Goal: Task Accomplishment & Management: Manage account settings

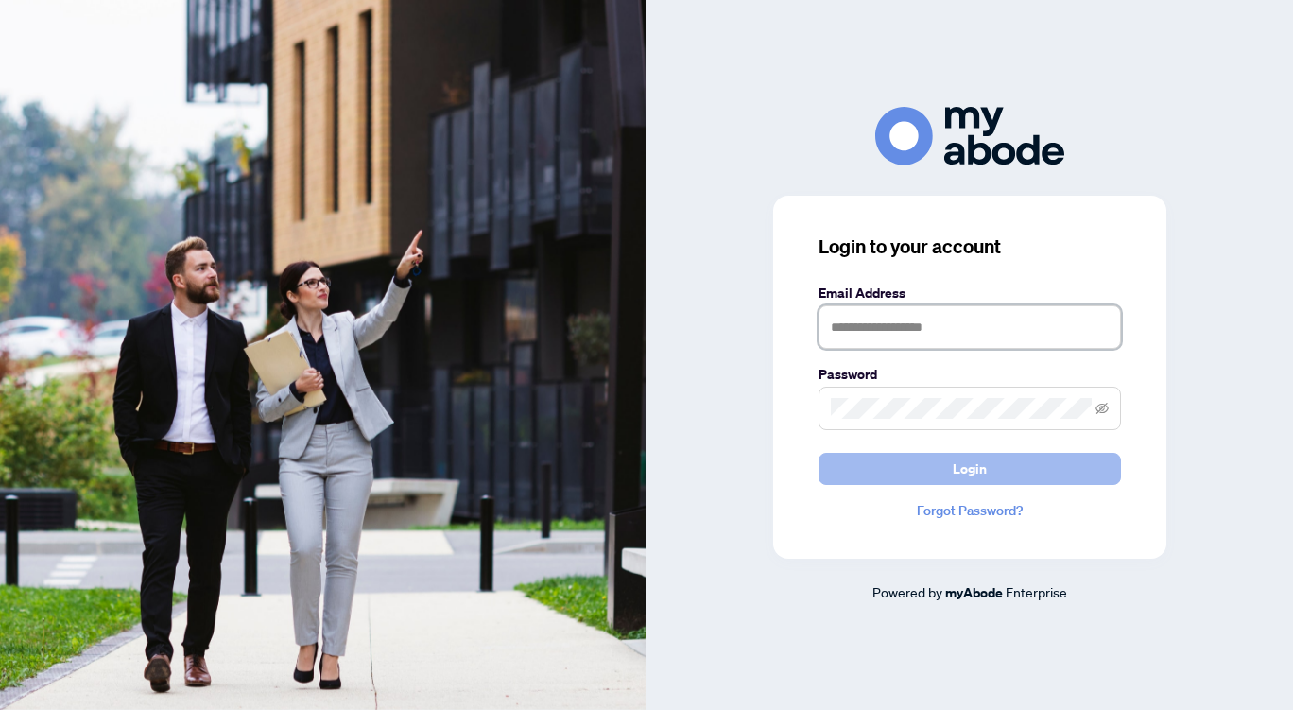
type input "**********"
click at [992, 465] on button "Login" at bounding box center [970, 469] width 303 height 32
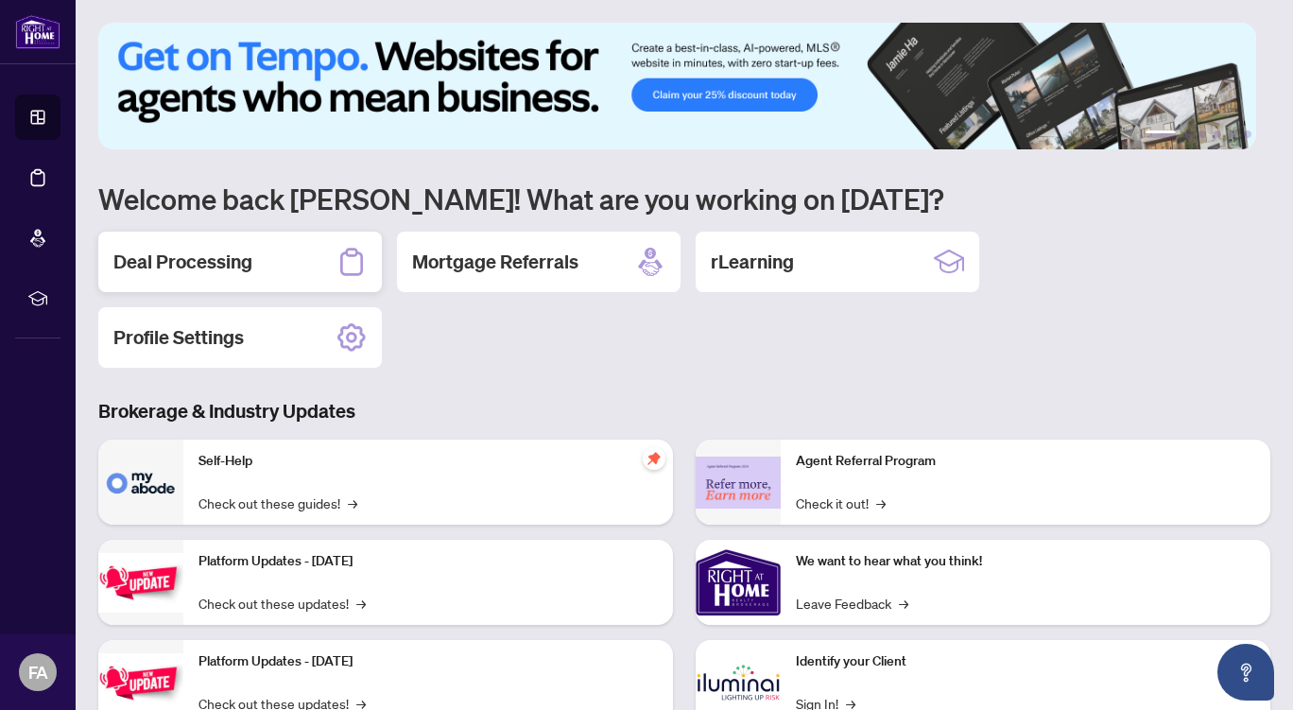
click at [234, 235] on div "Deal Processing" at bounding box center [240, 262] width 284 height 61
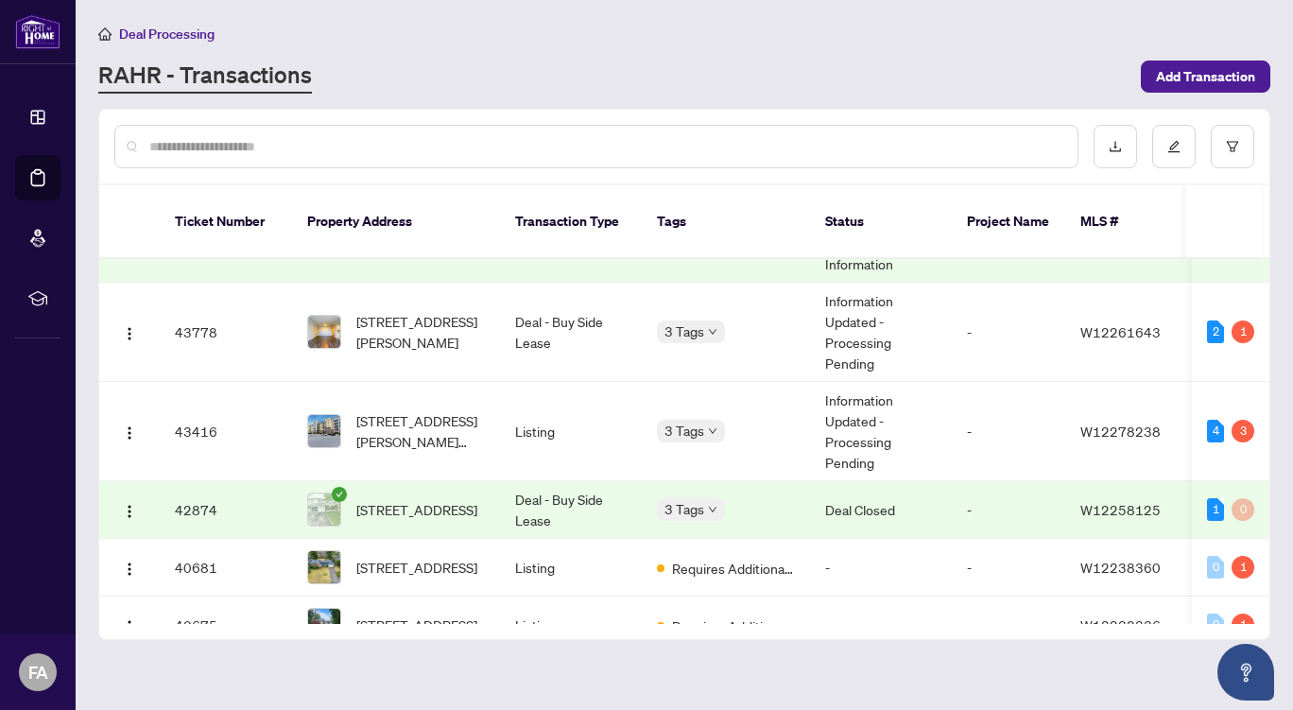
scroll to position [249, 0]
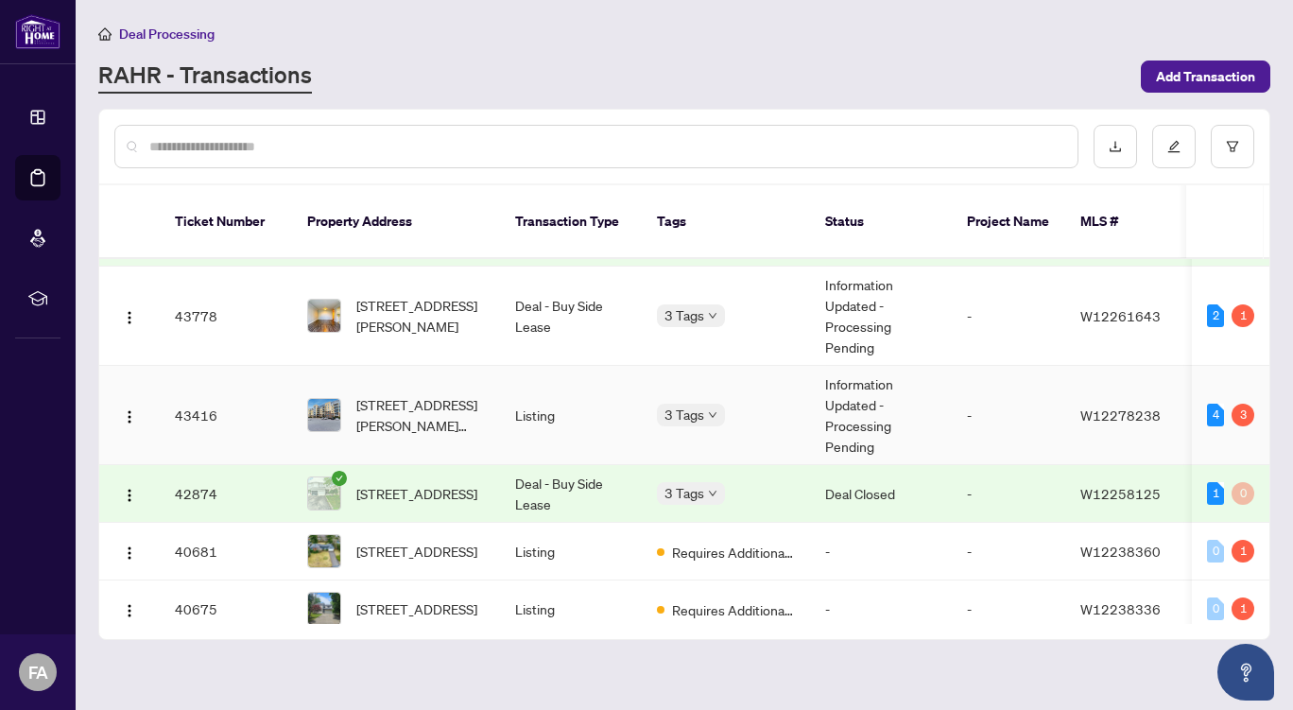
click at [471, 394] on span "[STREET_ADDRESS][PERSON_NAME][PERSON_NAME]" at bounding box center [420, 415] width 129 height 42
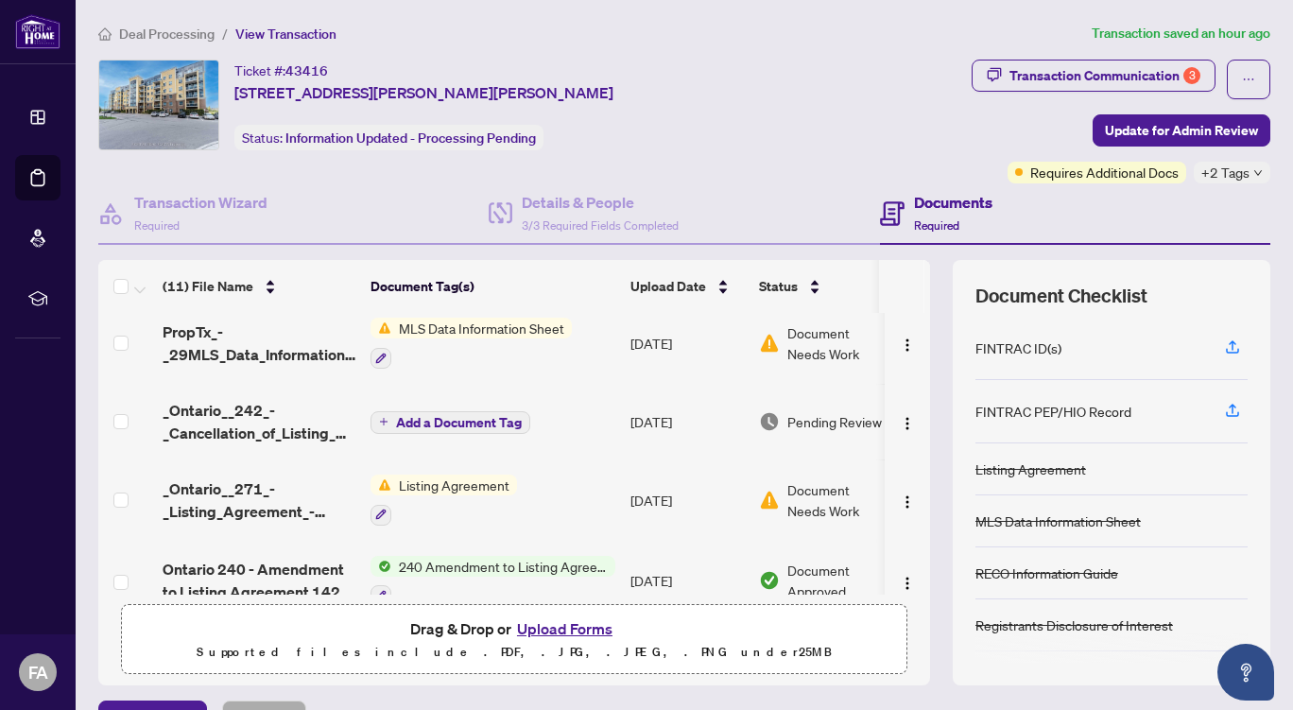
scroll to position [241, 0]
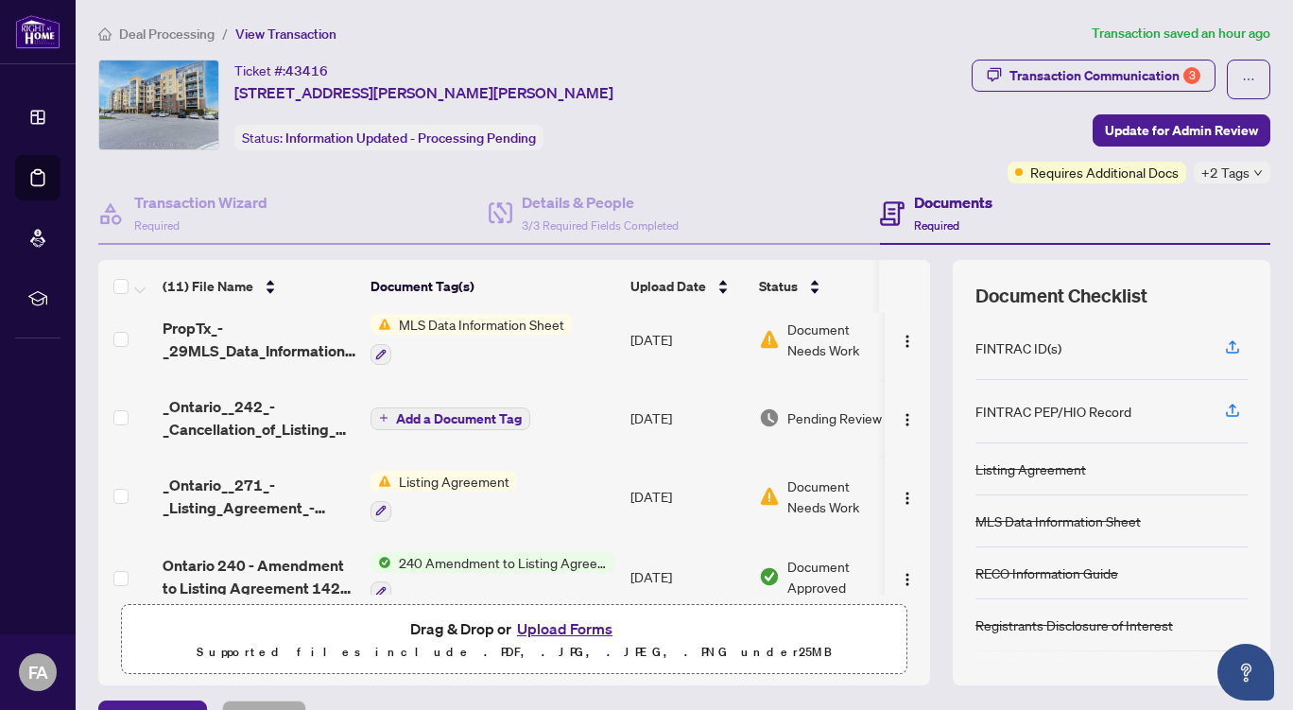
click at [563, 621] on button "Upload Forms" at bounding box center [565, 628] width 107 height 25
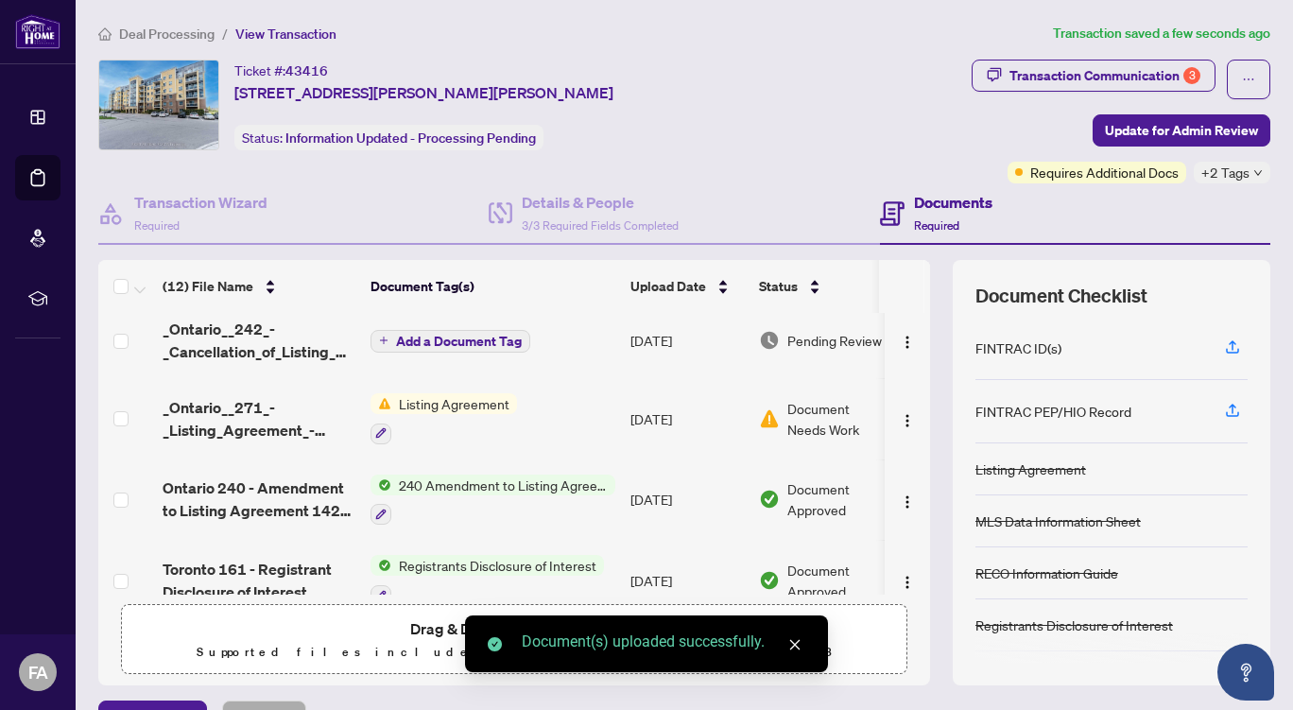
scroll to position [395, 0]
click at [1139, 130] on div "Requires Additional Docs" at bounding box center [1084, 134] width 143 height 30
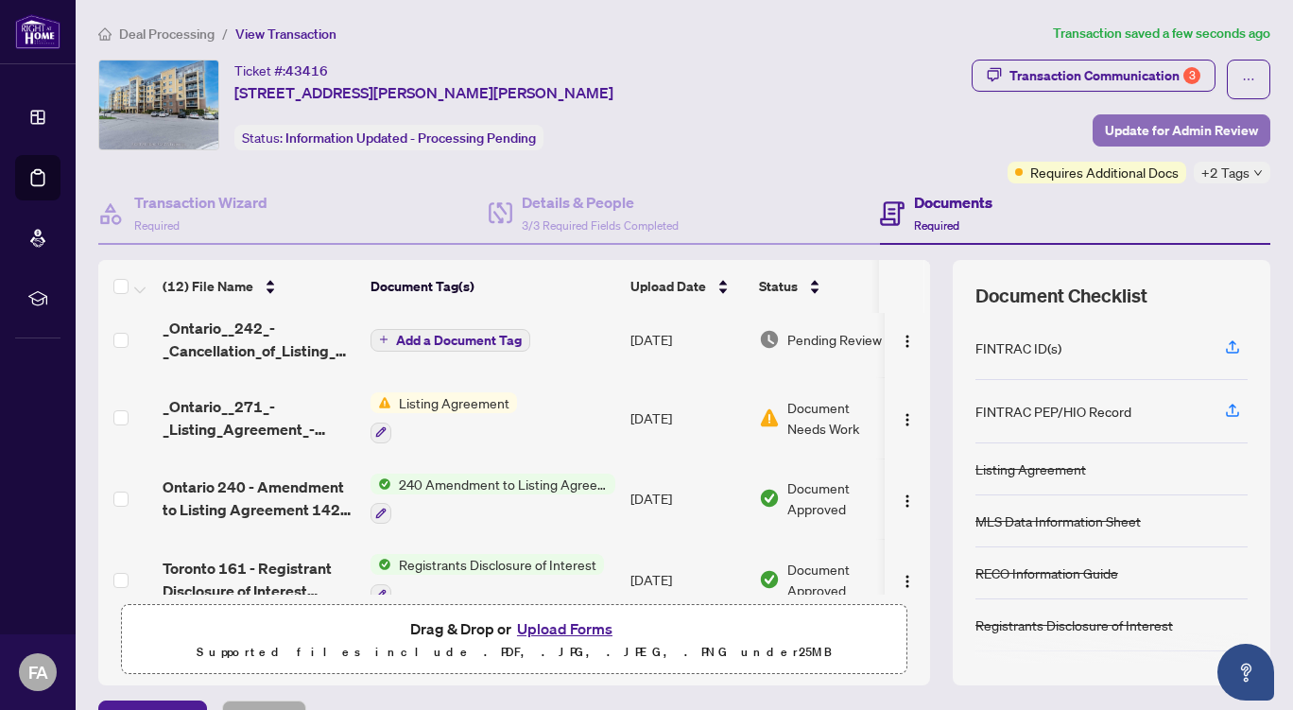
click at [1185, 130] on span "Update for Admin Review" at bounding box center [1181, 130] width 153 height 30
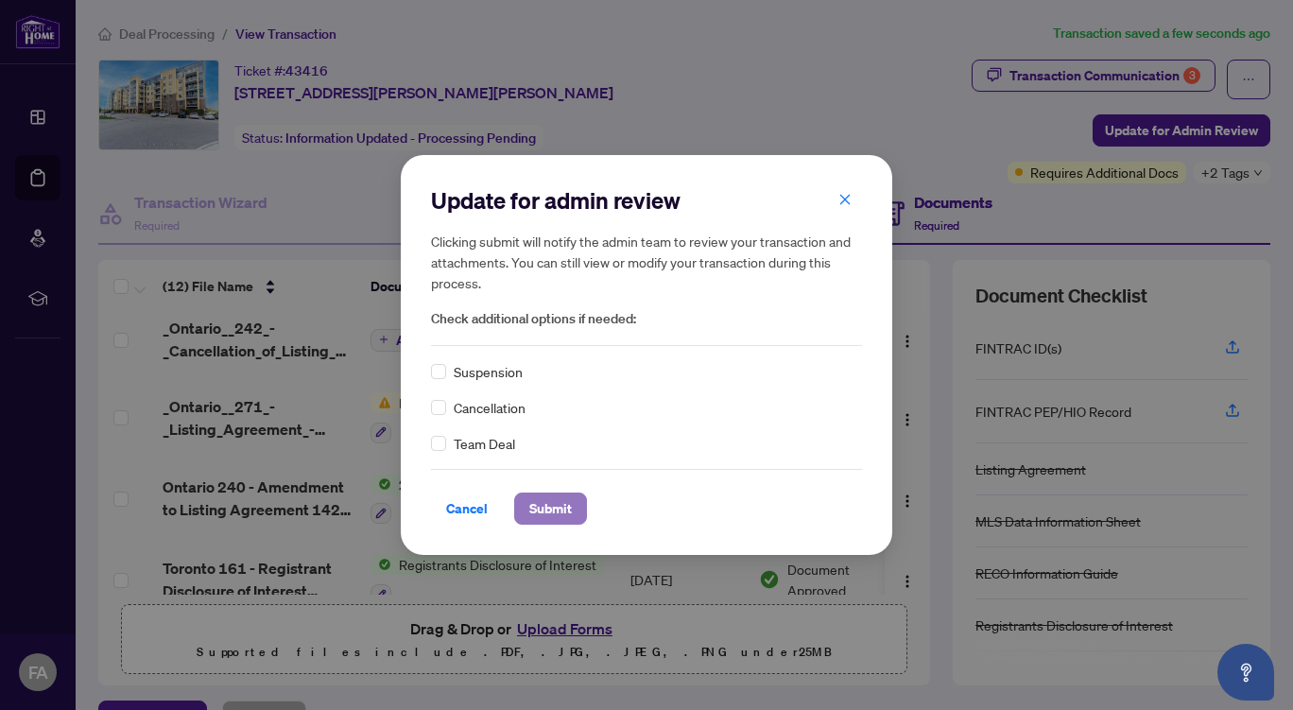
click at [542, 511] on span "Submit" at bounding box center [550, 509] width 43 height 30
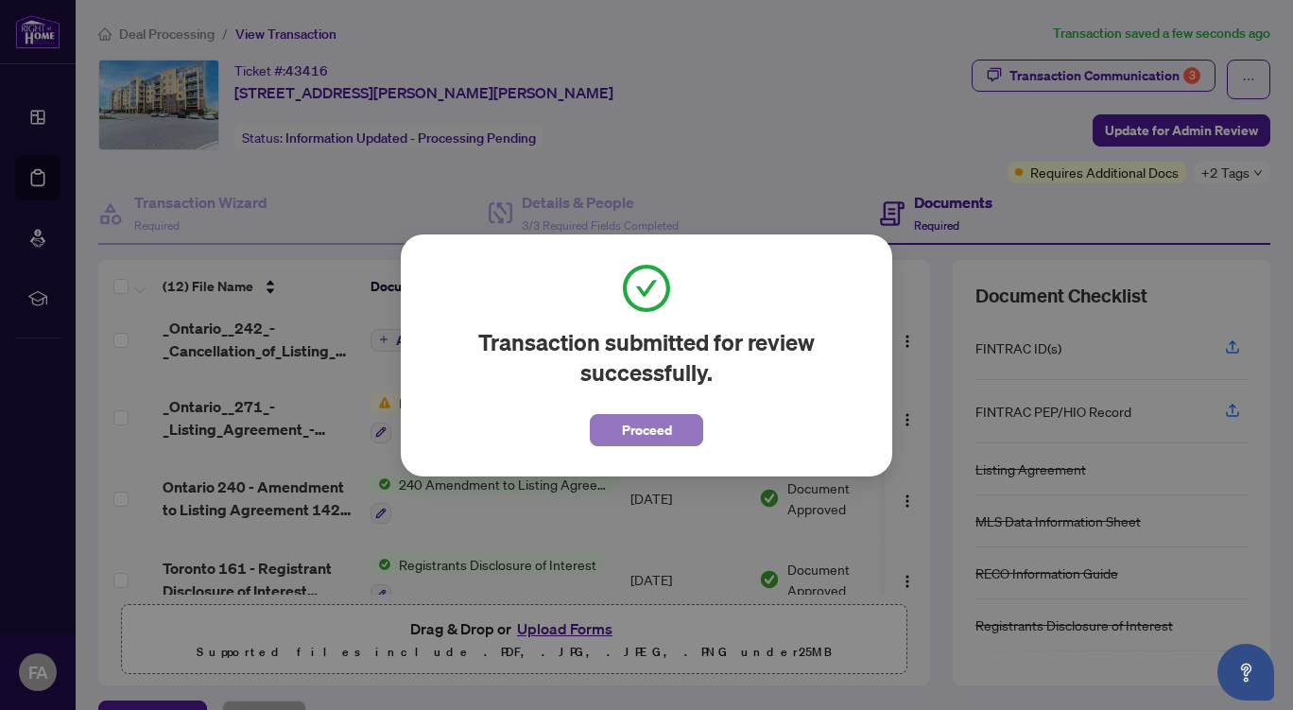
click at [627, 434] on span "Proceed" at bounding box center [647, 430] width 50 height 30
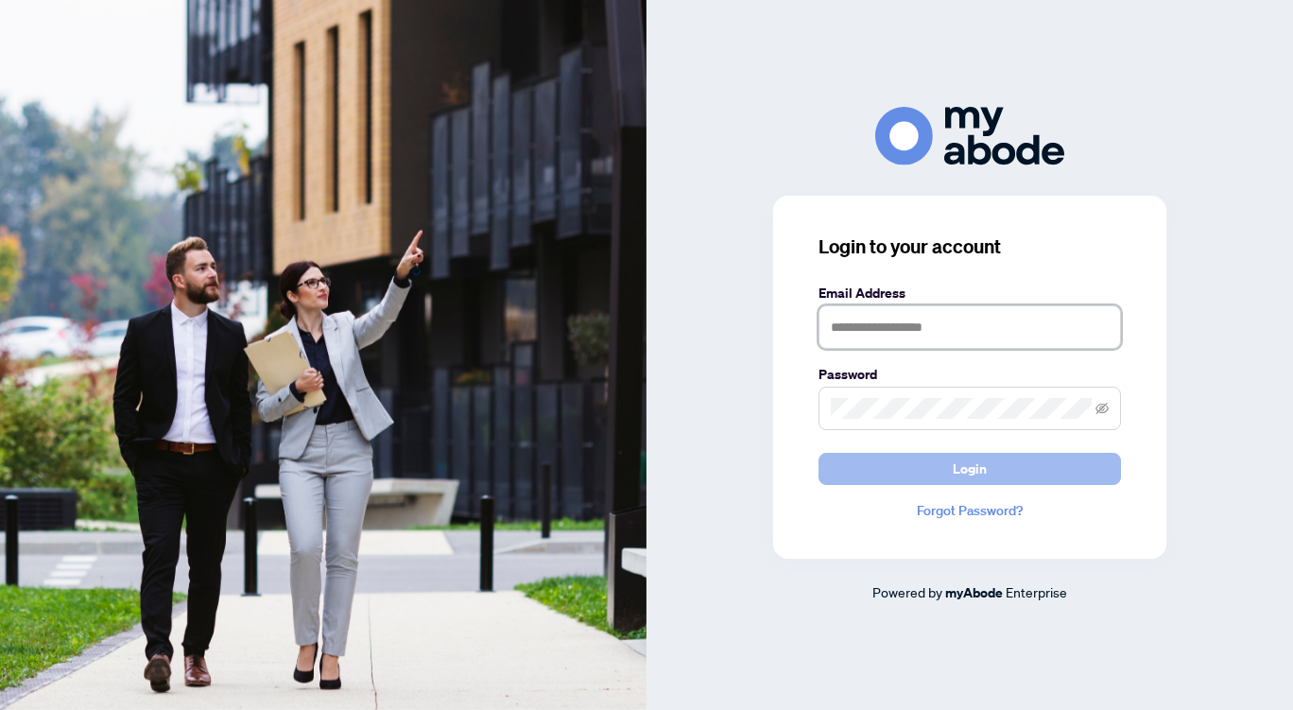
type input "**********"
click at [970, 461] on span "Login" at bounding box center [970, 469] width 34 height 30
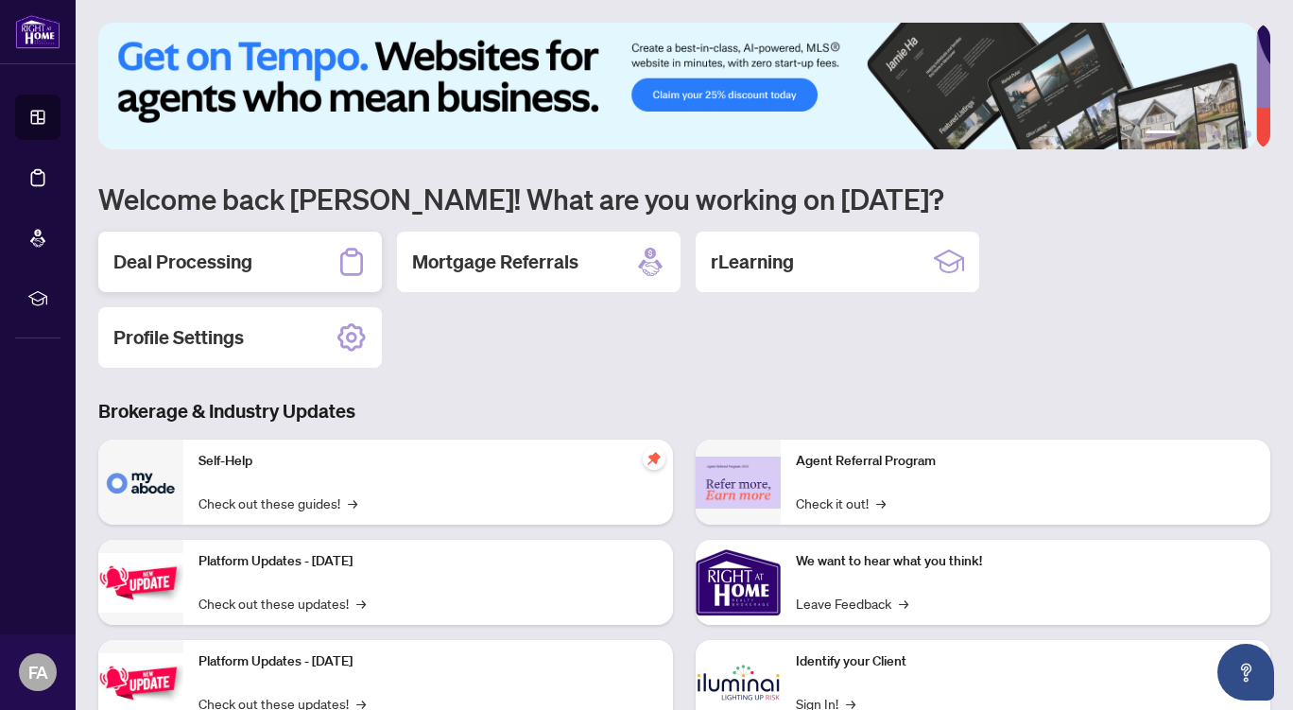
click at [232, 271] on h2 "Deal Processing" at bounding box center [182, 262] width 139 height 26
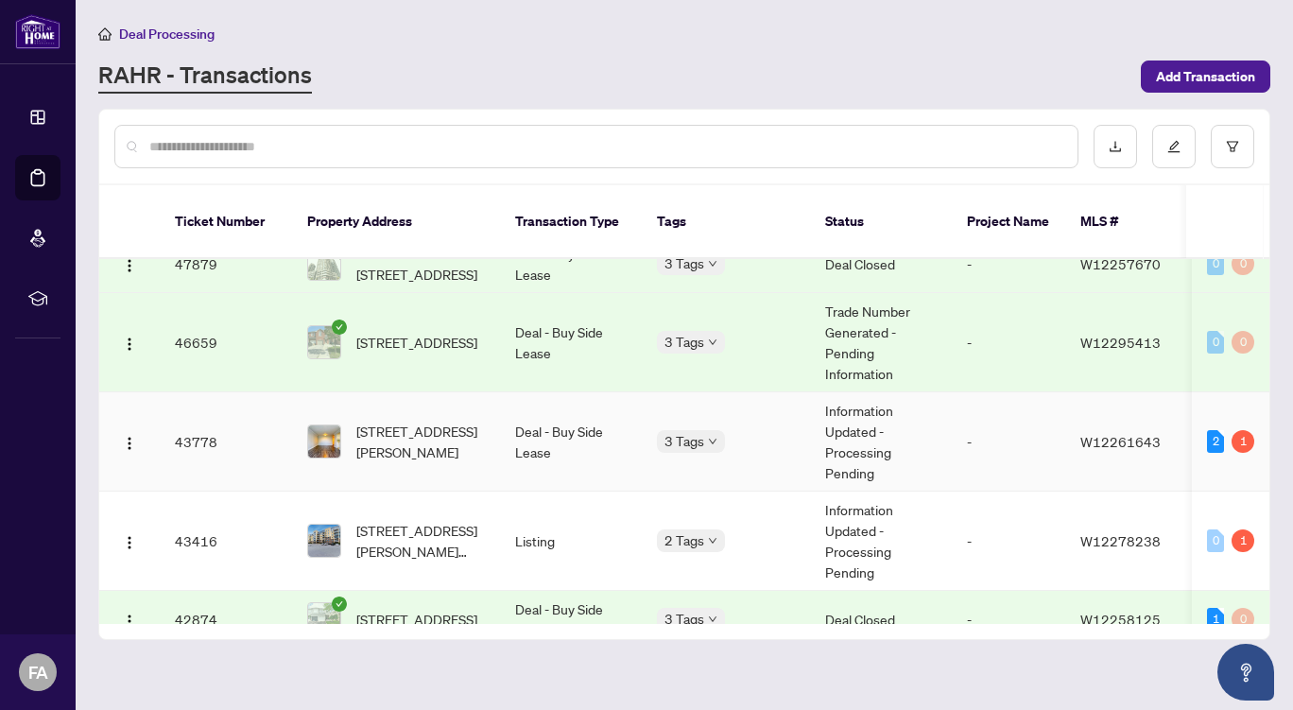
scroll to position [166, 0]
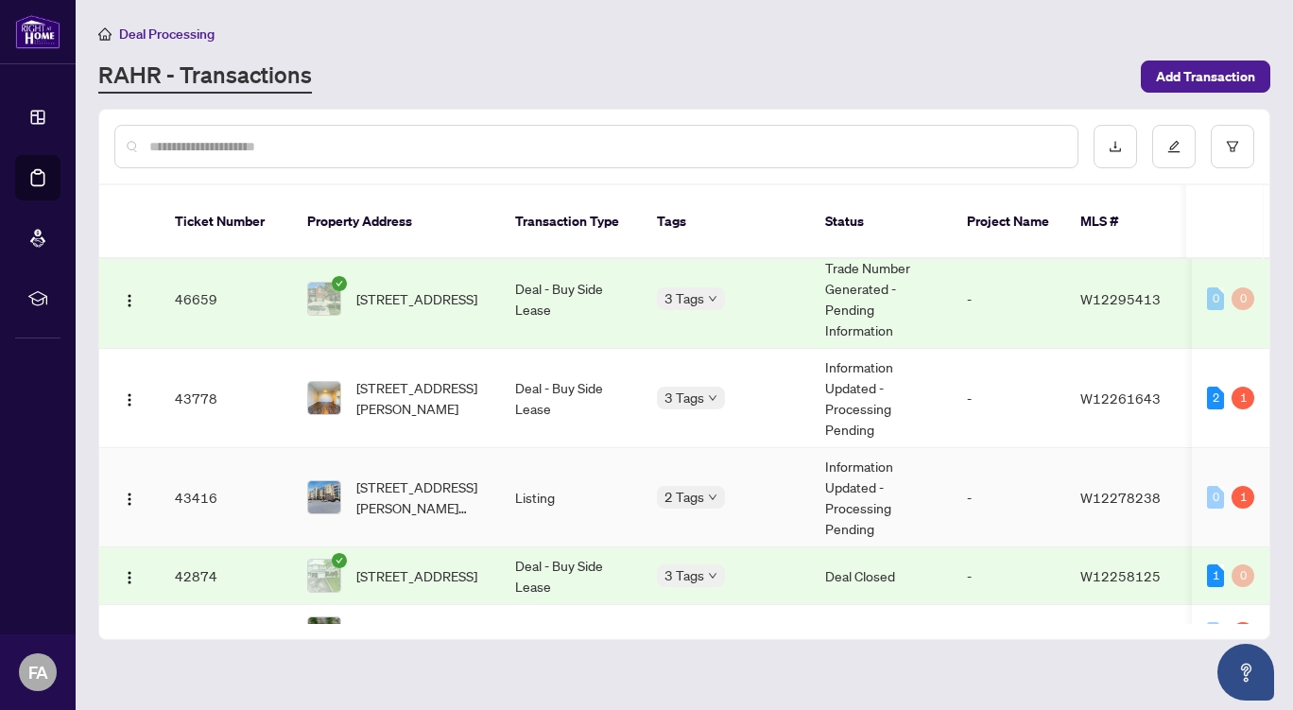
click at [575, 468] on td "Listing" at bounding box center [571, 497] width 142 height 99
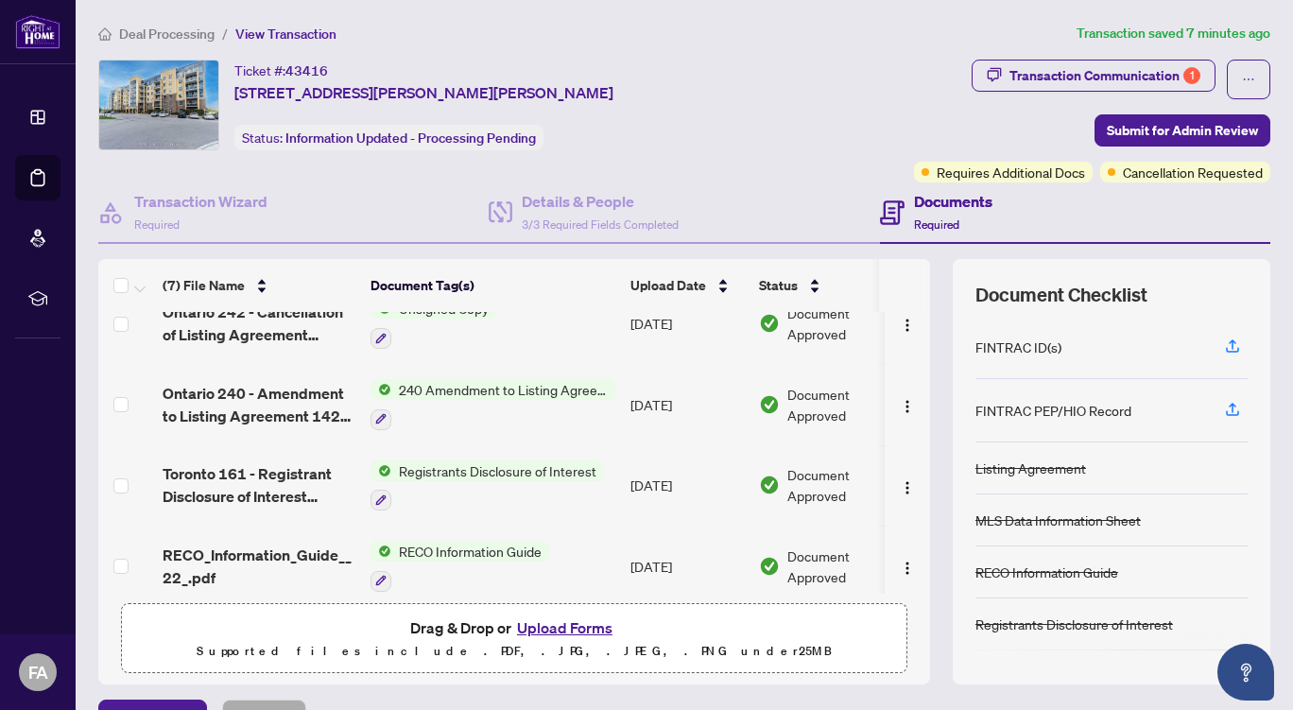
scroll to position [274, 0]
click at [566, 623] on button "Upload Forms" at bounding box center [565, 628] width 107 height 25
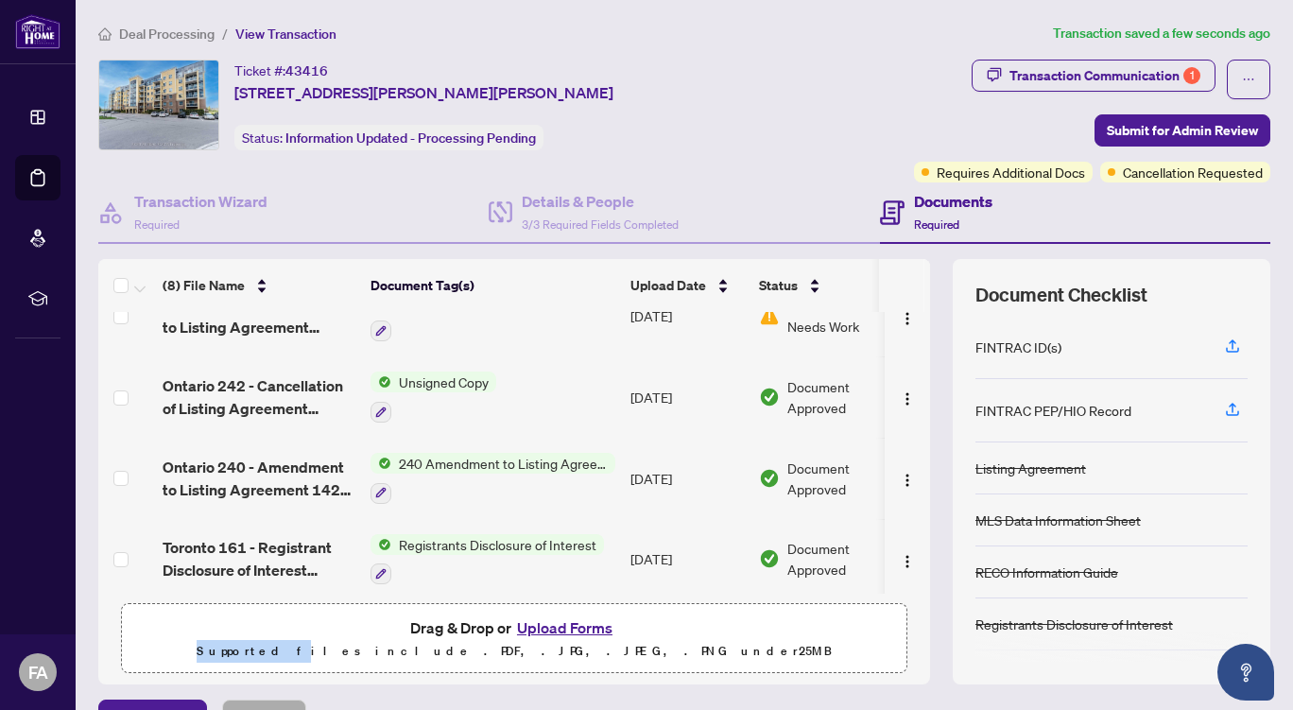
drag, startPoint x: 417, startPoint y: 670, endPoint x: 651, endPoint y: 616, distance: 240.6
click at [651, 616] on span "Drag & Drop or Upload Forms Supported files include .PDF, .JPG, .JPEG, .PNG und…" at bounding box center [514, 639] width 785 height 70
click at [572, 630] on button "Upload Forms" at bounding box center [565, 628] width 107 height 25
click at [558, 627] on button "Upload Forms" at bounding box center [565, 628] width 107 height 25
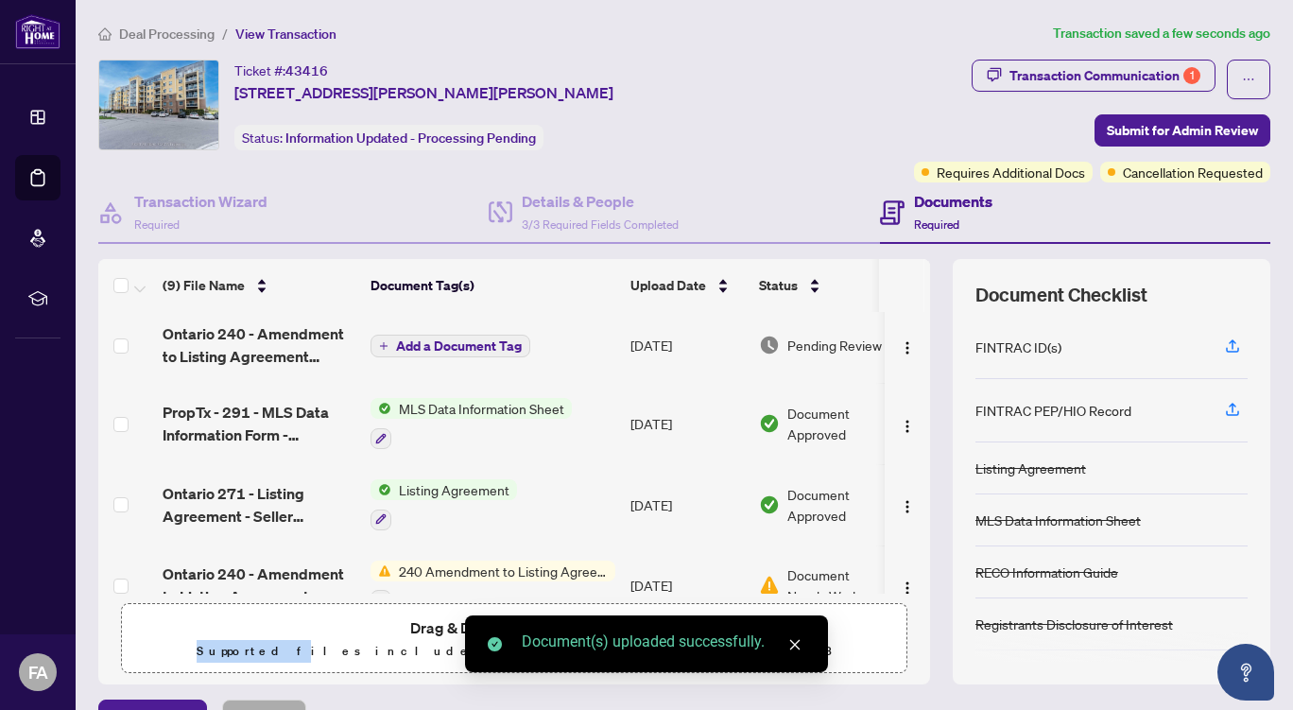
scroll to position [0, 0]
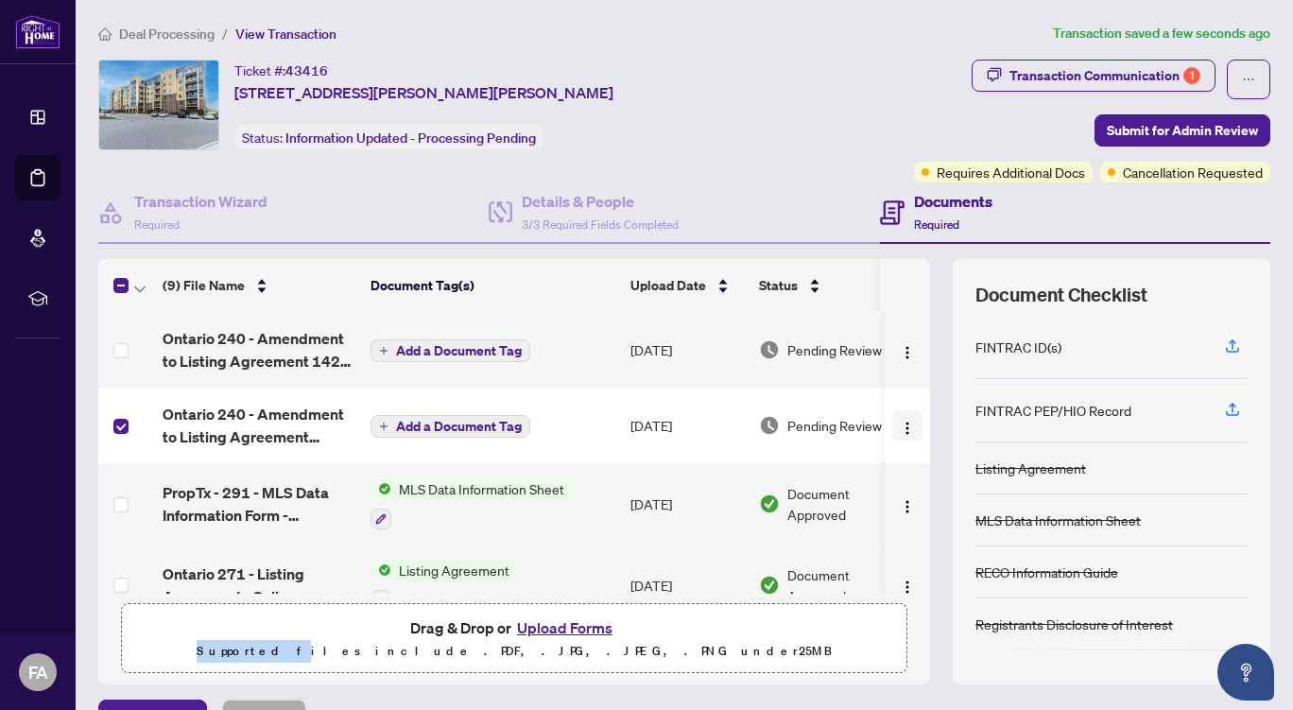
click at [900, 425] on img "button" at bounding box center [907, 428] width 15 height 15
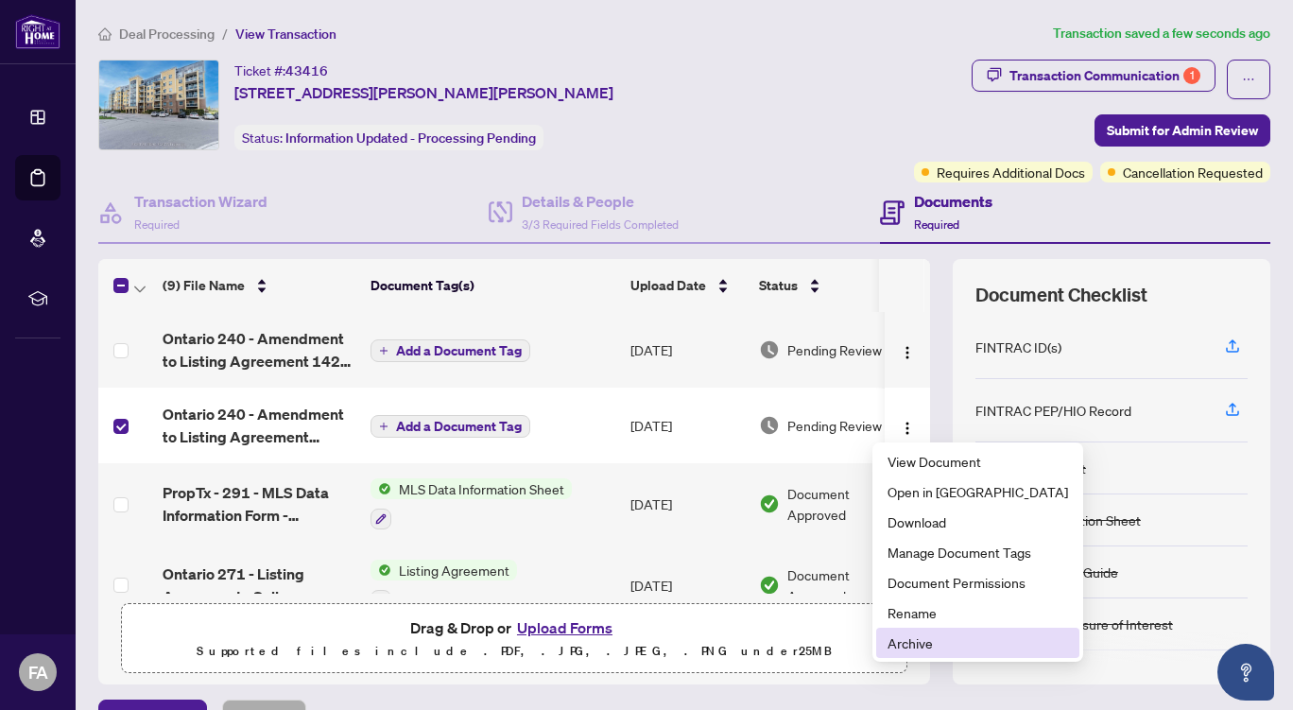
click at [923, 642] on span "Archive" at bounding box center [978, 643] width 181 height 21
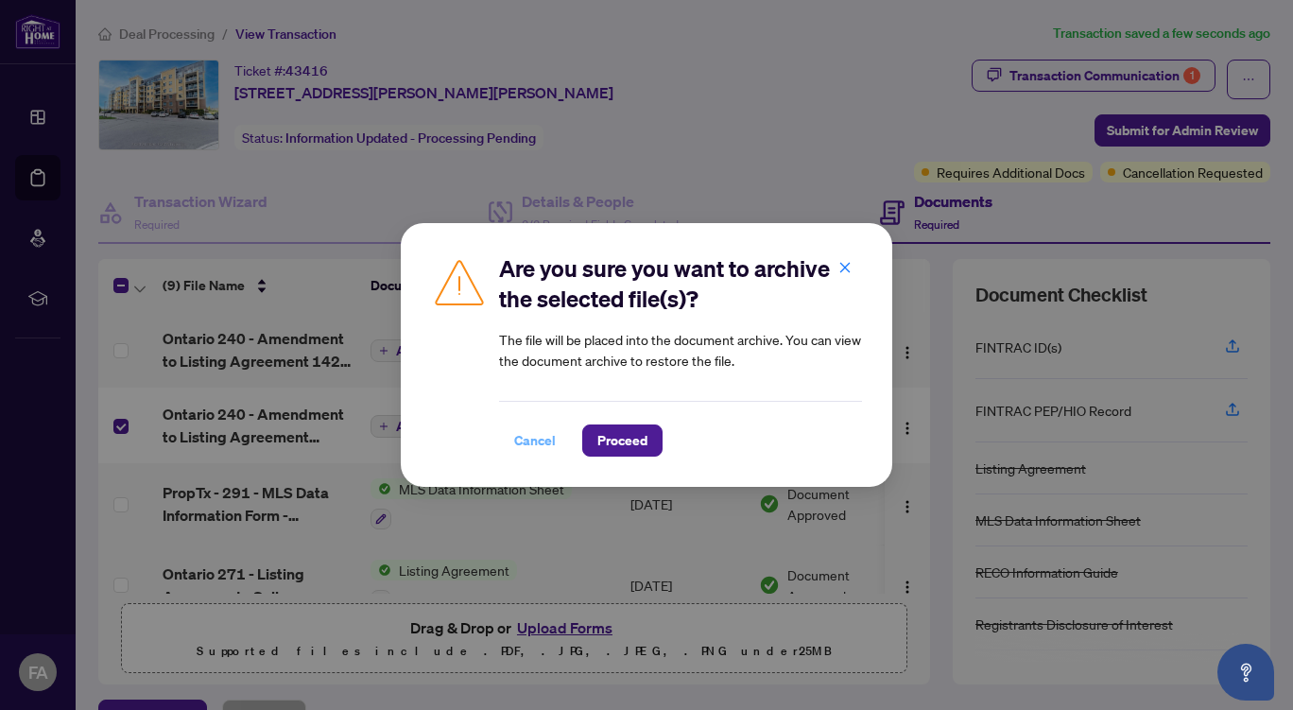
click at [534, 441] on span "Cancel" at bounding box center [535, 440] width 42 height 30
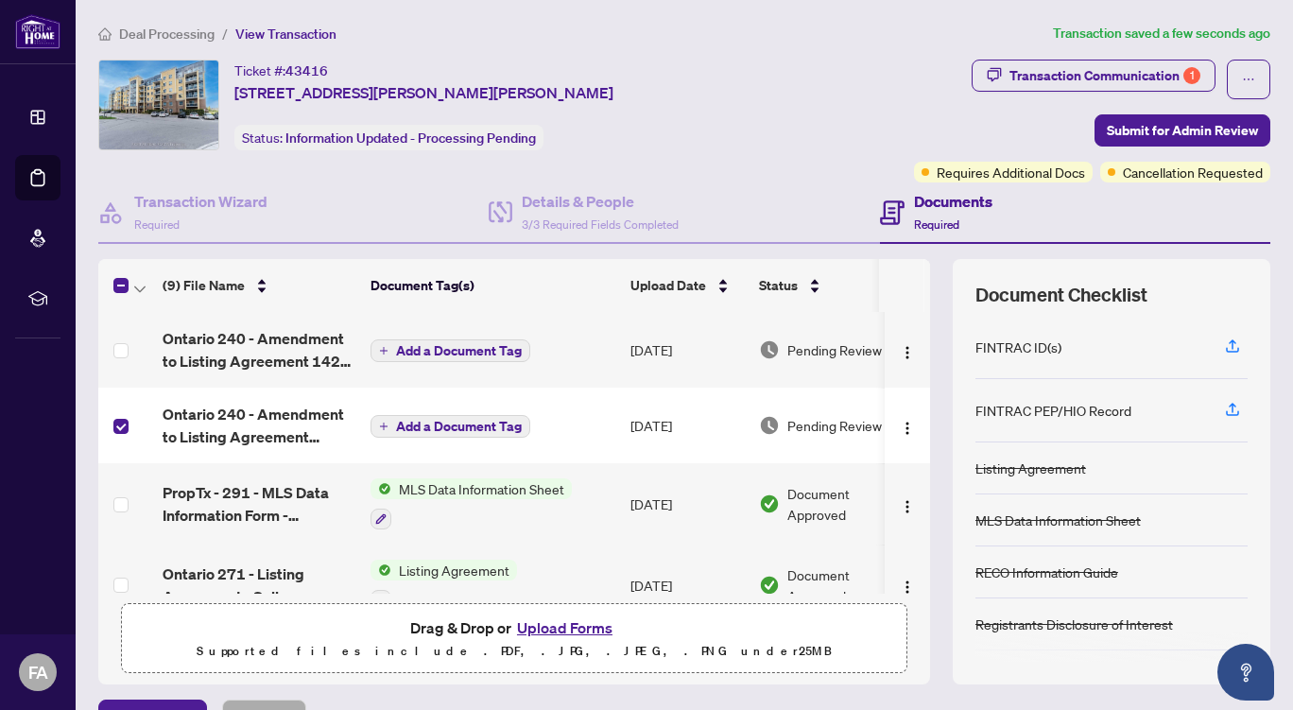
click at [584, 429] on td "Add a Document Tag" at bounding box center [493, 426] width 260 height 76
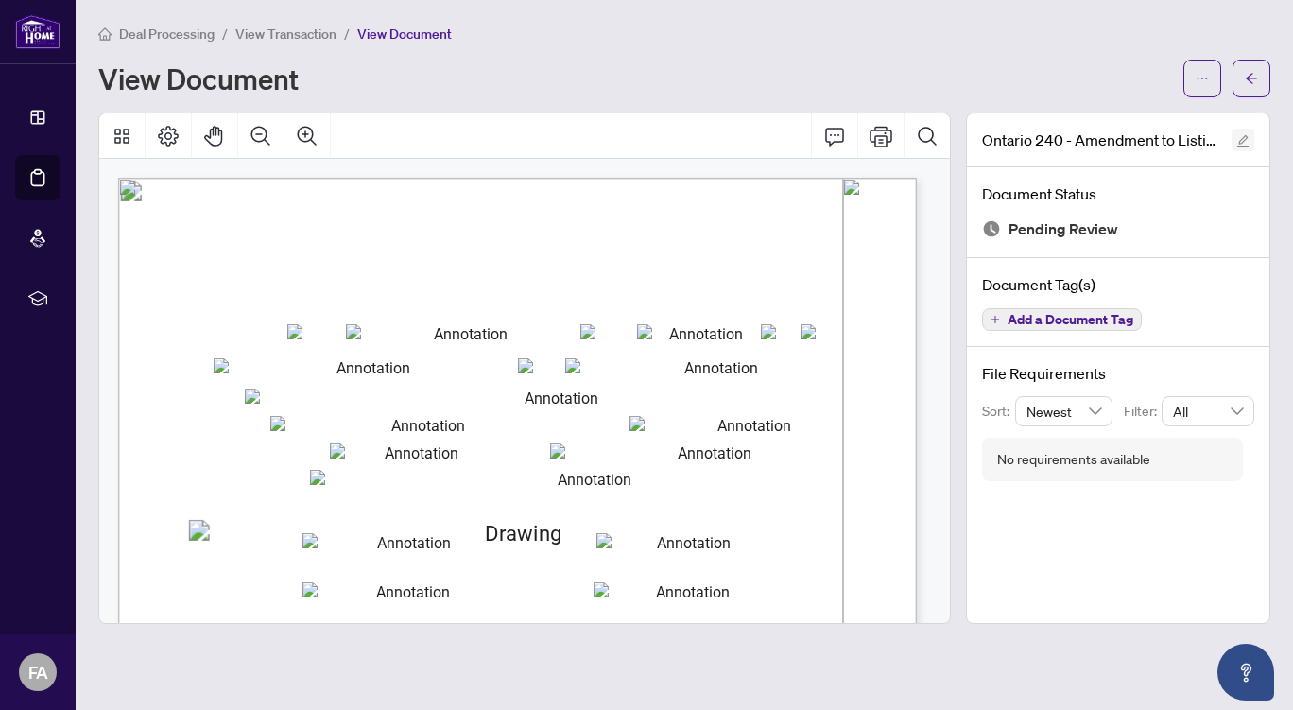
click at [1243, 134] on icon "edit" at bounding box center [1243, 140] width 13 height 13
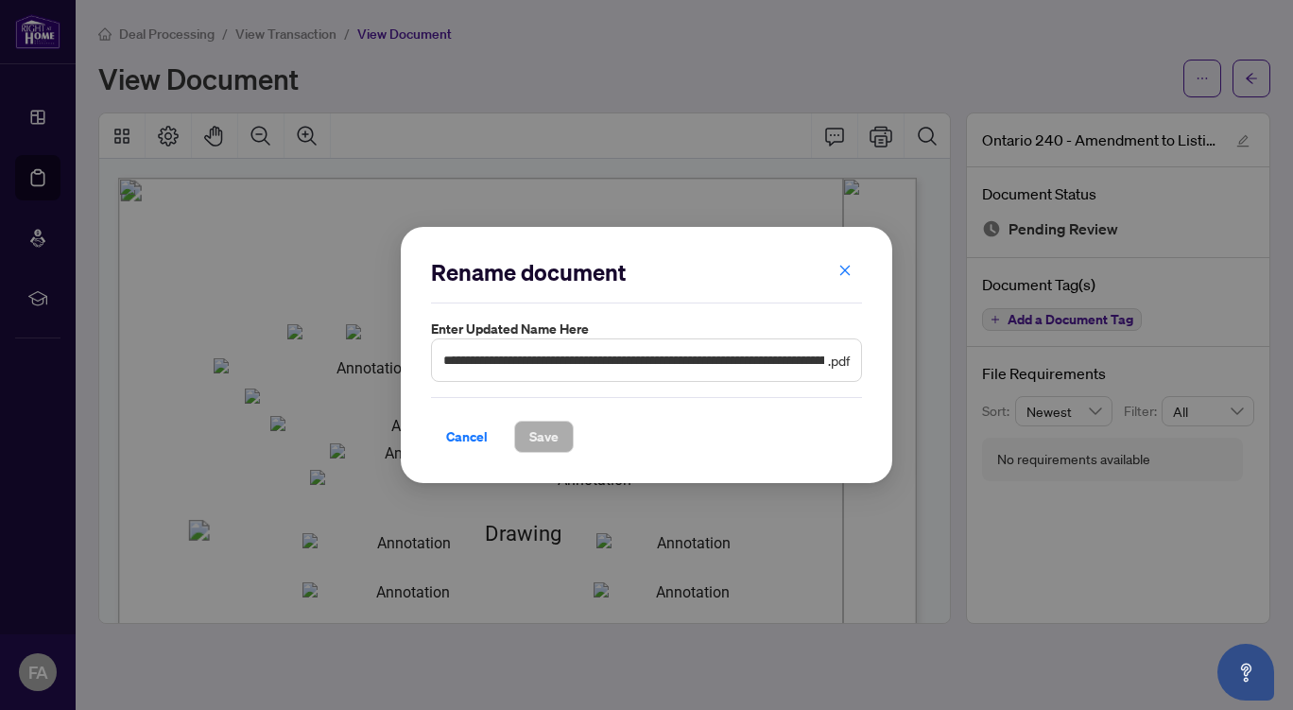
click at [1250, 80] on div "**********" at bounding box center [646, 355] width 1293 height 710
click at [460, 433] on span "Cancel" at bounding box center [467, 437] width 42 height 30
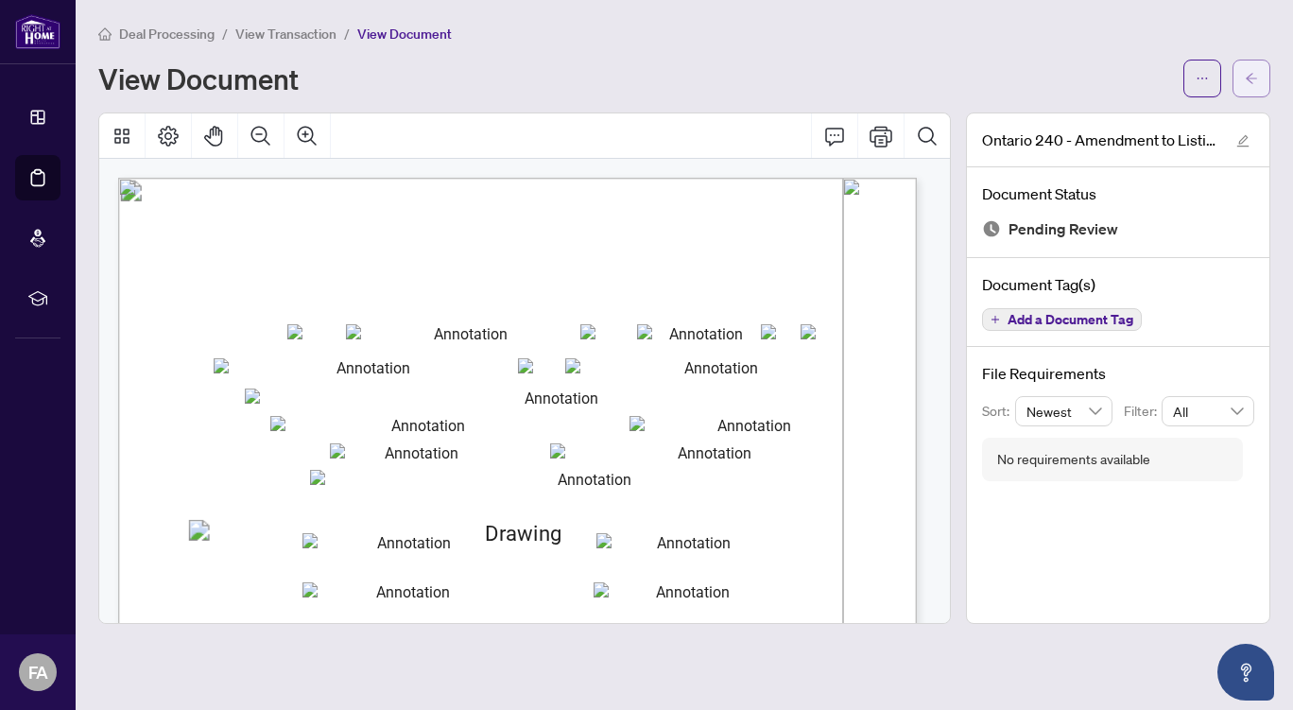
click at [1262, 74] on button "button" at bounding box center [1252, 79] width 38 height 38
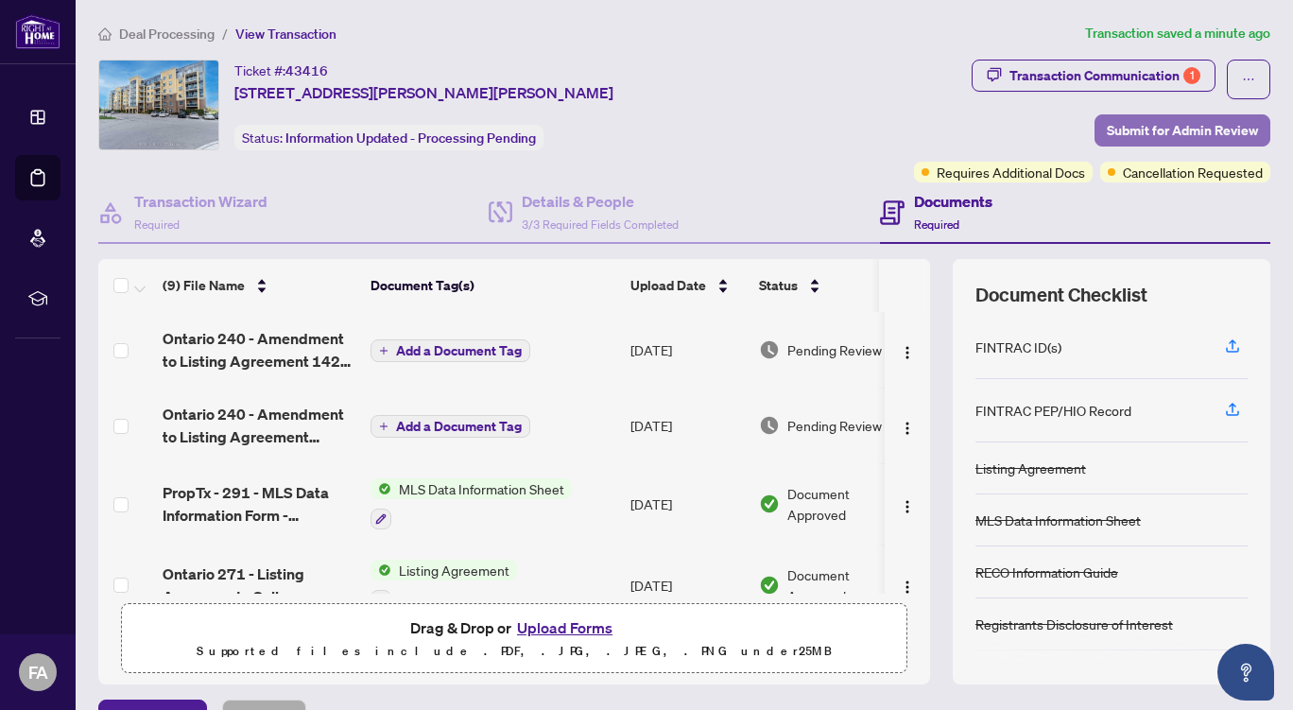
click at [1154, 123] on span "Submit for Admin Review" at bounding box center [1182, 130] width 151 height 30
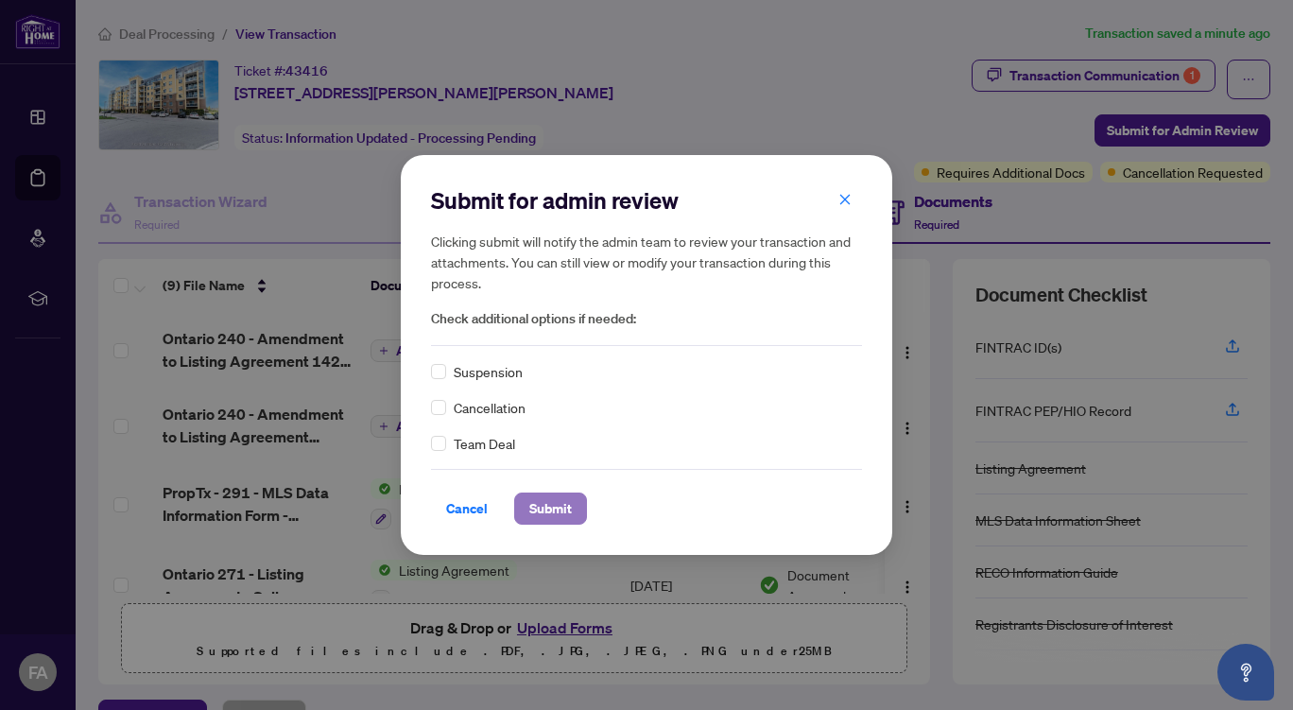
click at [546, 509] on span "Submit" at bounding box center [550, 509] width 43 height 30
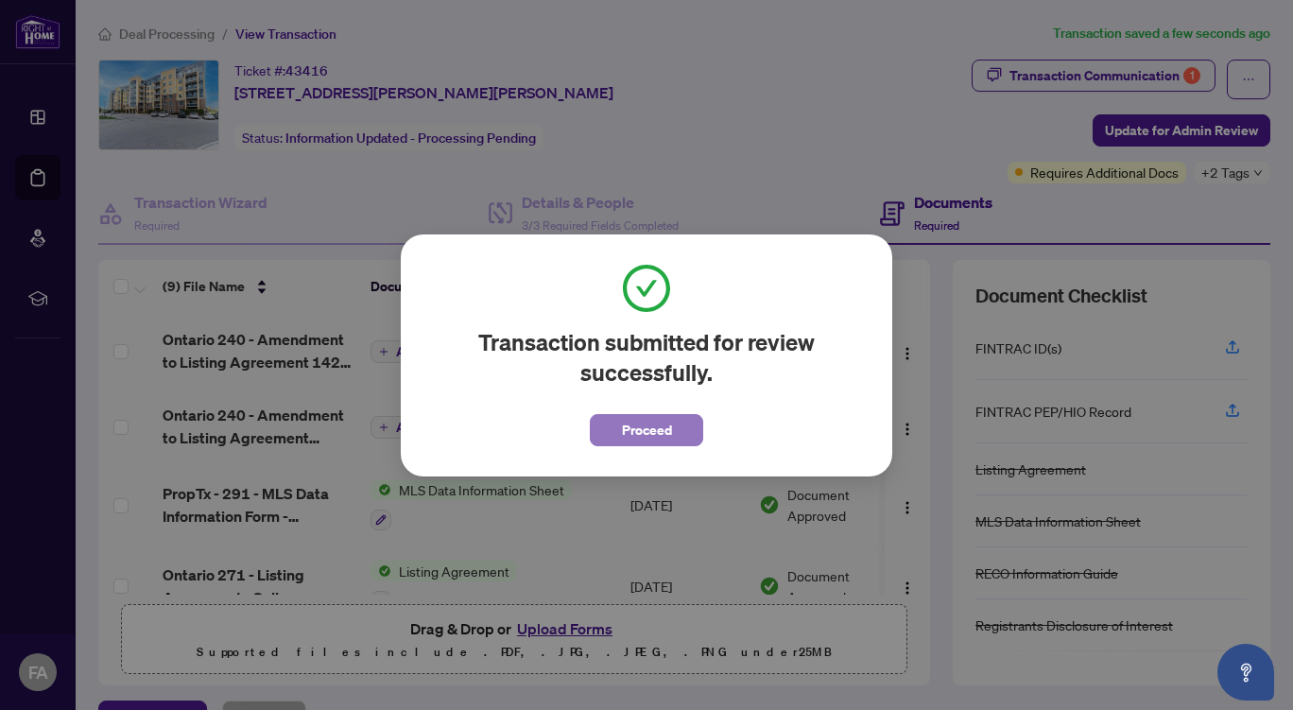
click at [651, 435] on span "Proceed" at bounding box center [647, 430] width 50 height 30
